Goal: Check status: Check status

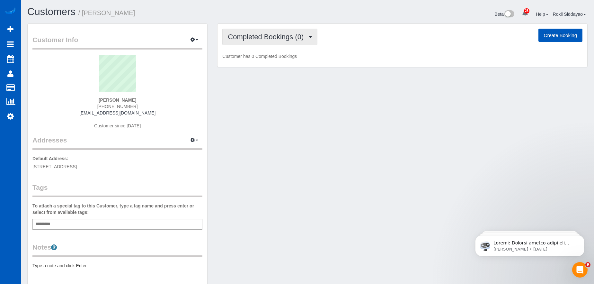
click at [275, 38] on span "Completed Bookings (0)" at bounding box center [267, 37] width 79 height 8
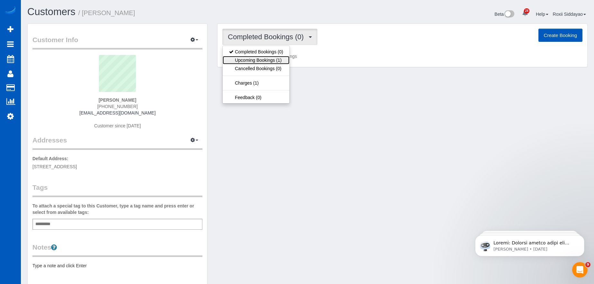
click at [275, 62] on link "Upcoming Bookings (1)" at bounding box center [256, 60] width 67 height 8
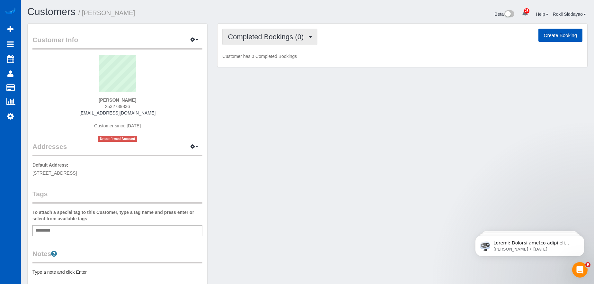
click at [247, 40] on span "Completed Bookings (0)" at bounding box center [267, 37] width 79 height 8
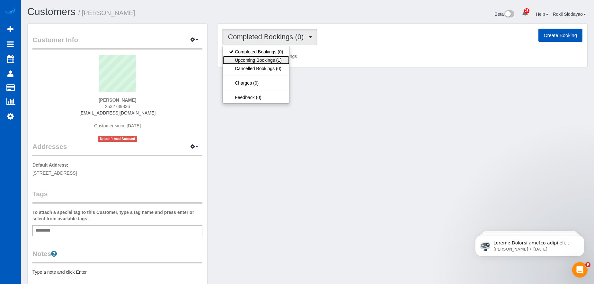
click at [254, 61] on link "Upcoming Bookings (1)" at bounding box center [256, 60] width 67 height 8
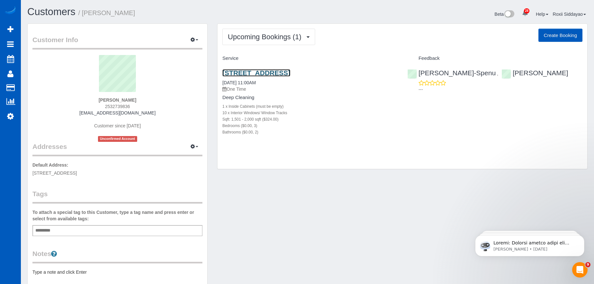
click at [276, 70] on link "6514 Lakewood Blvd Sw, Lakewood, WA 98499" at bounding box center [256, 72] width 68 height 7
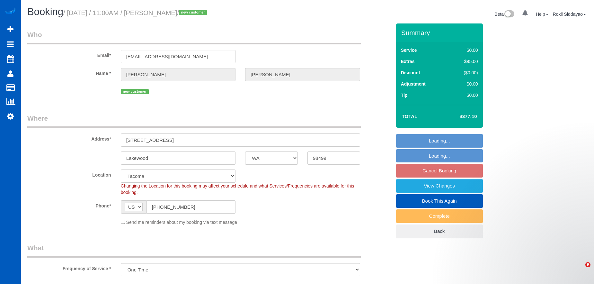
select select "WA"
select select "object:825"
select select "199"
select select "1501"
select select "3"
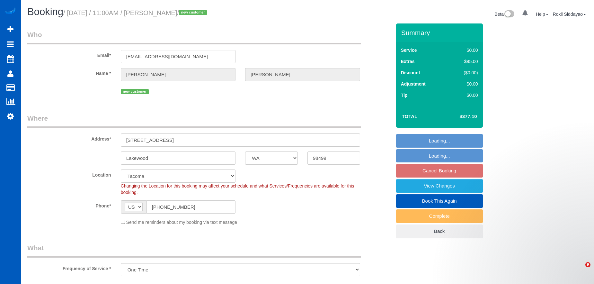
select select "2"
select select "spot2"
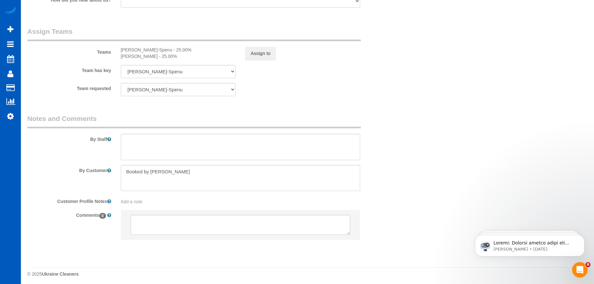
scroll to position [837, 0]
